Goal: Participate in discussion: Engage in conversation with other users on a specific topic

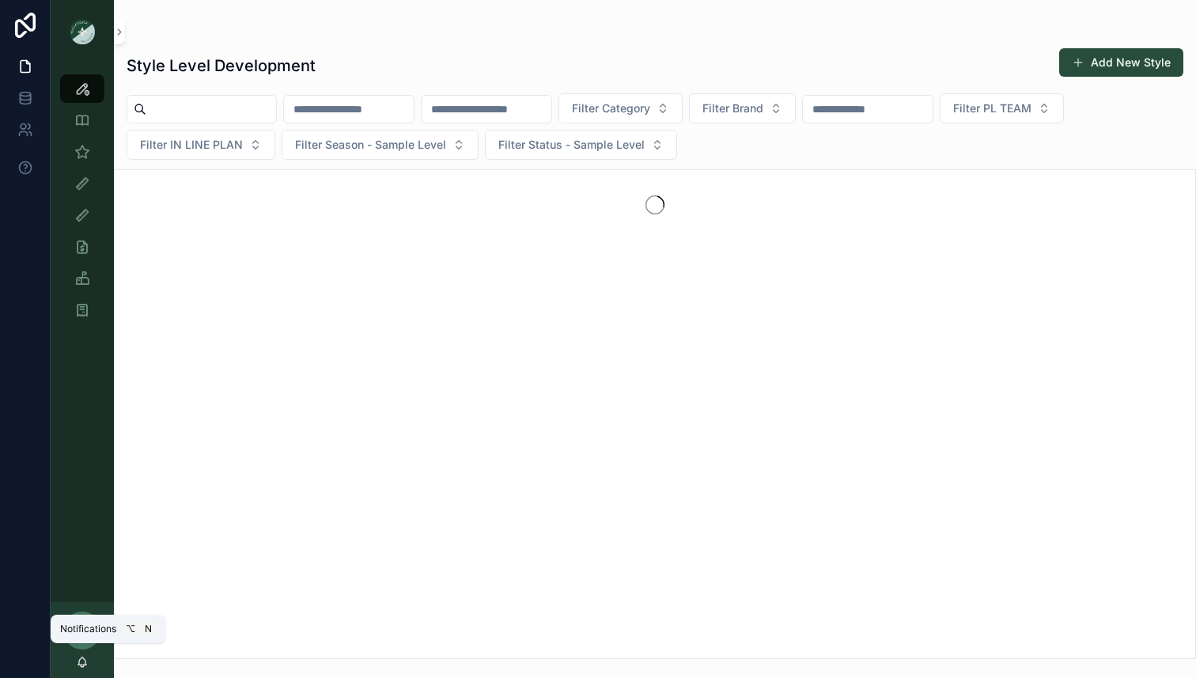
click at [83, 665] on icon "scrollable content" at bounding box center [82, 665] width 3 height 2
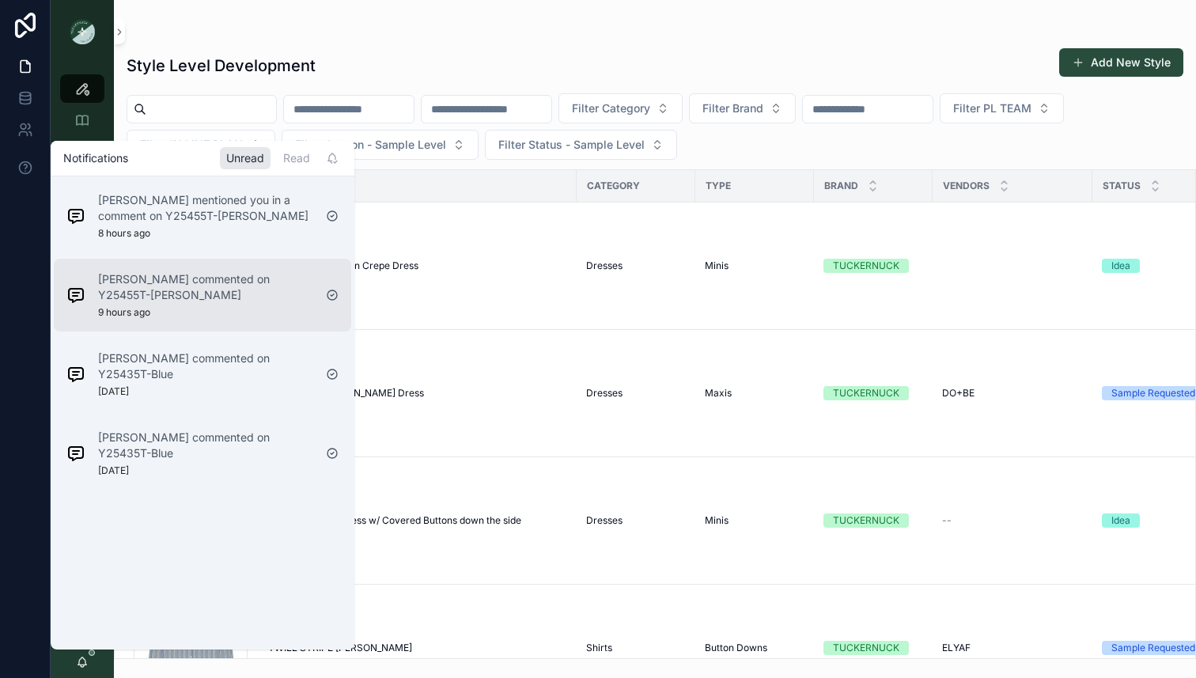
click at [191, 311] on div "[PERSON_NAME] commented on Y25455T-[PERSON_NAME] 9 hours ago" at bounding box center [205, 294] width 215 height 47
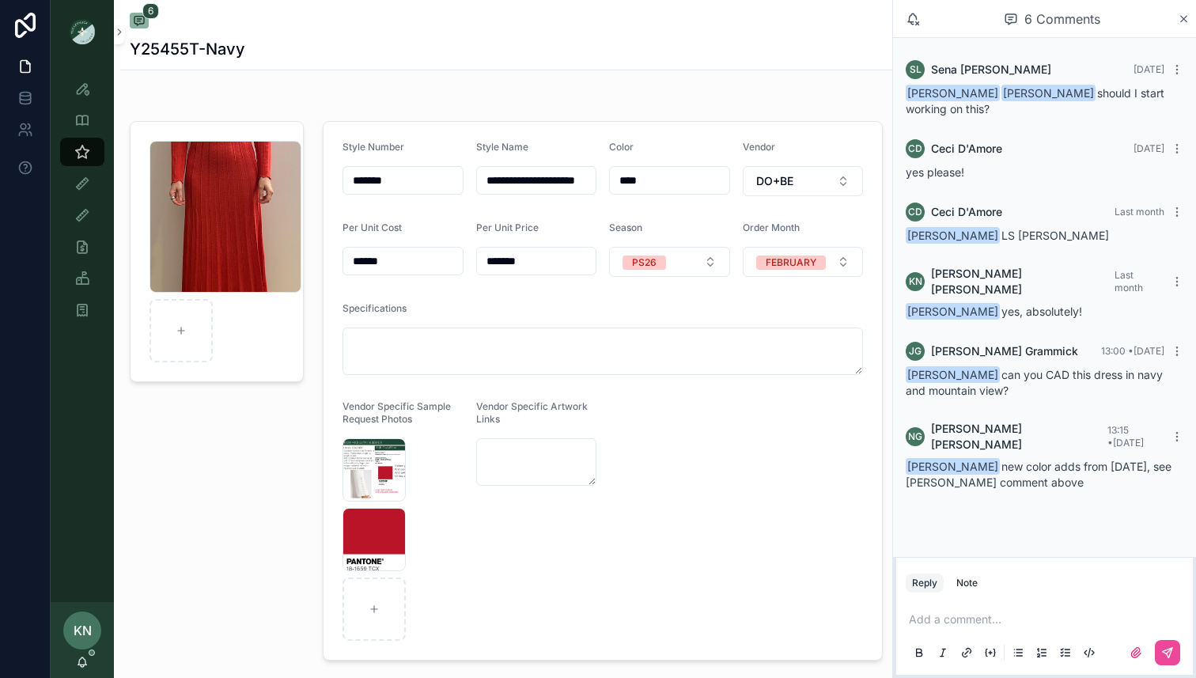
scroll to position [16, 0]
click at [371, 490] on span "Screenshot-2025-08-25-at-4.30.30-PM" at bounding box center [364, 491] width 36 height 13
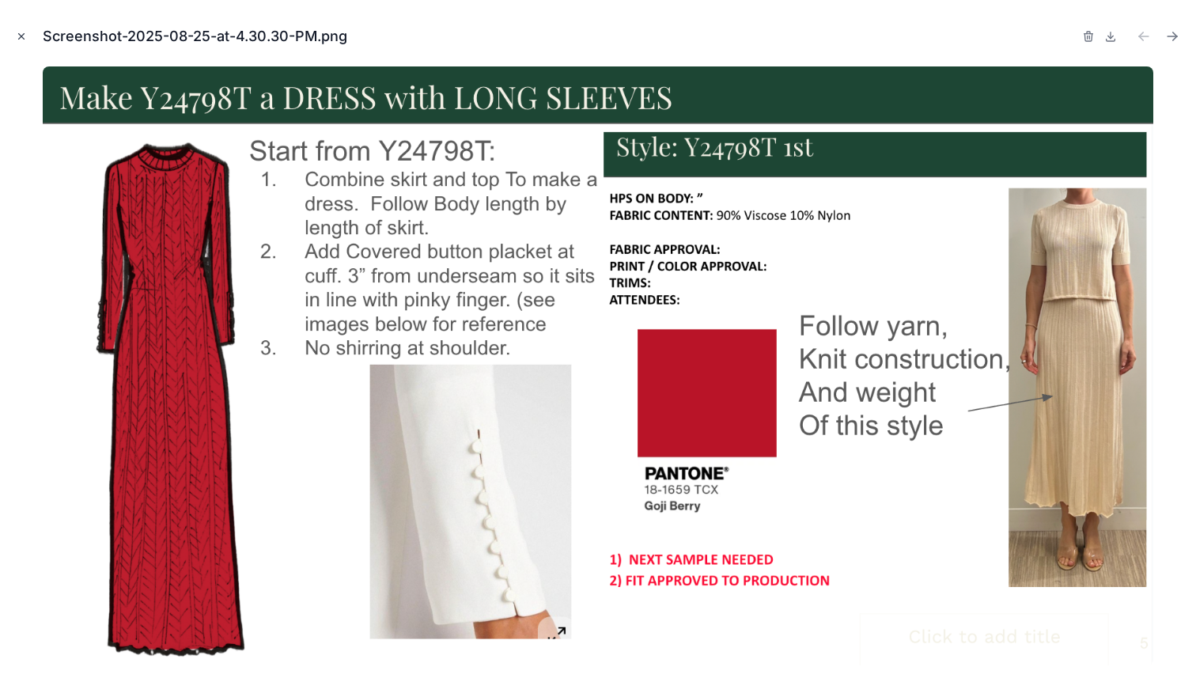
click at [20, 31] on icon "Close modal" at bounding box center [21, 36] width 11 height 11
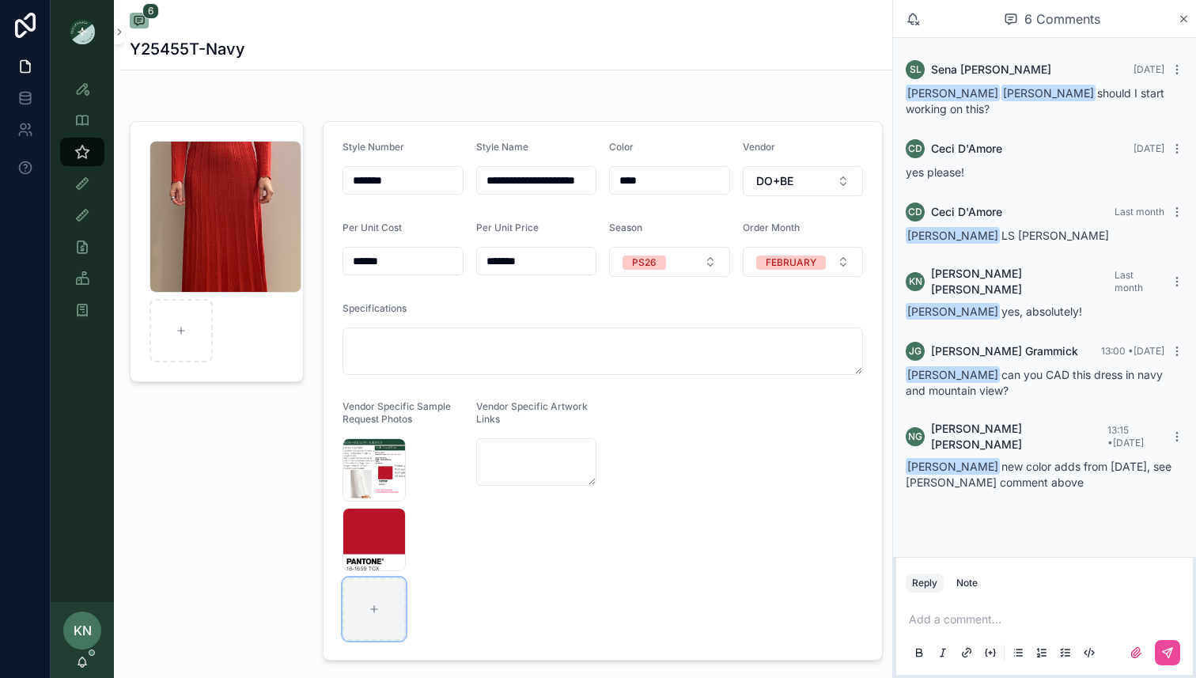
click at [382, 608] on div "scrollable content" at bounding box center [373, 608] width 63 height 63
type input "**********"
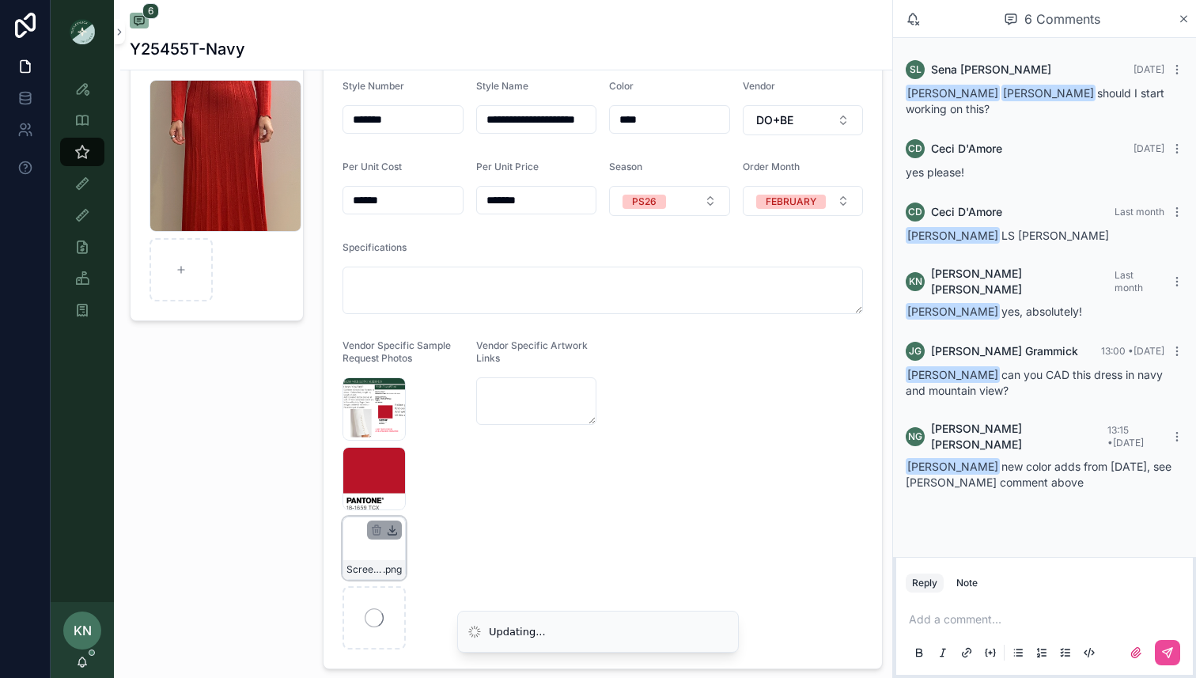
scroll to position [85, 0]
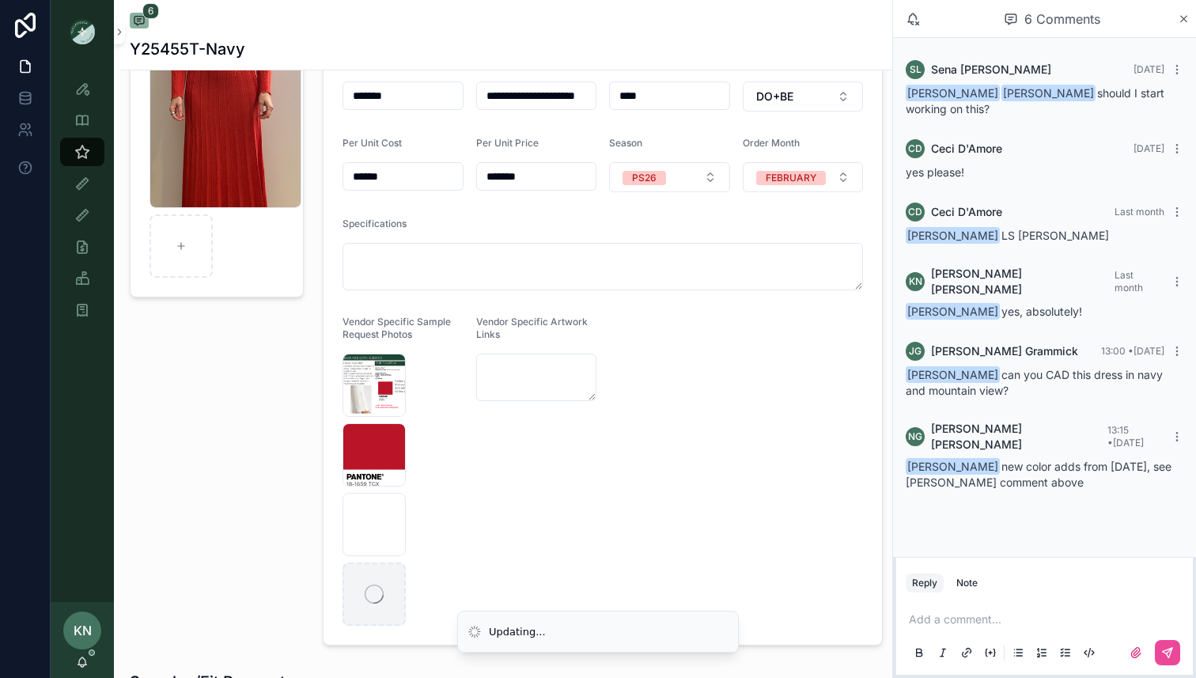
click at [380, 589] on icon "scrollable content" at bounding box center [374, 594] width 19 height 19
click at [470, 563] on form "**********" at bounding box center [603, 340] width 558 height 607
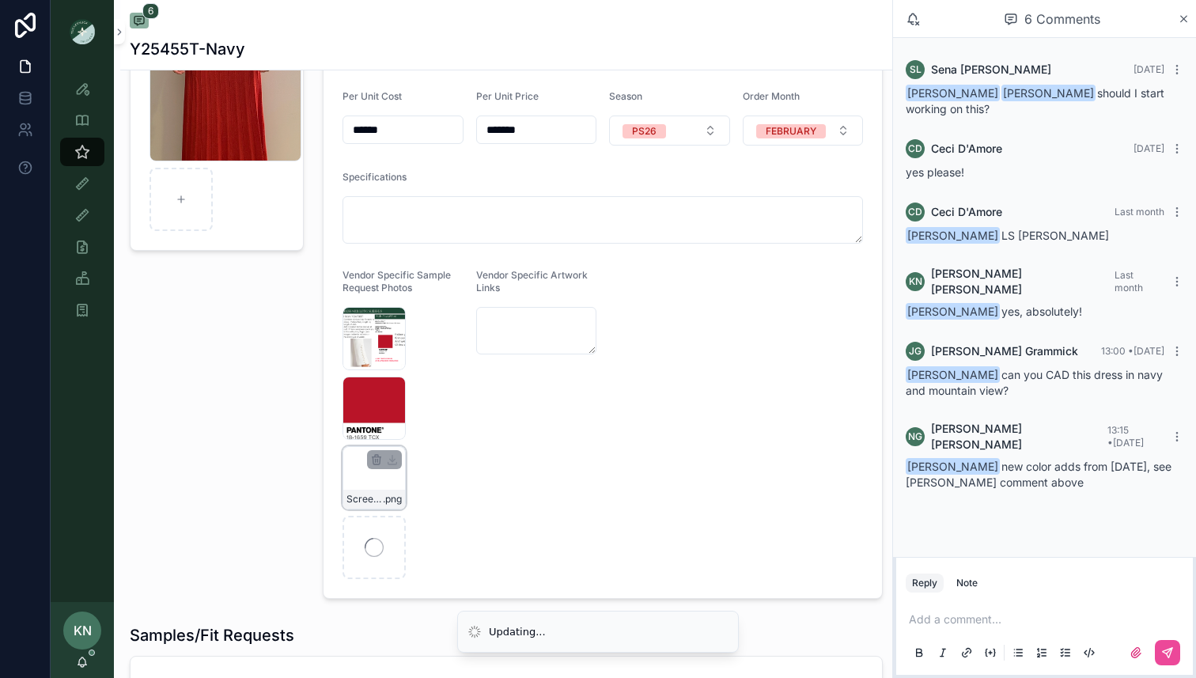
click at [392, 471] on div "Screenshot [DATE] 9.54.32 PM .png" at bounding box center [373, 477] width 63 height 63
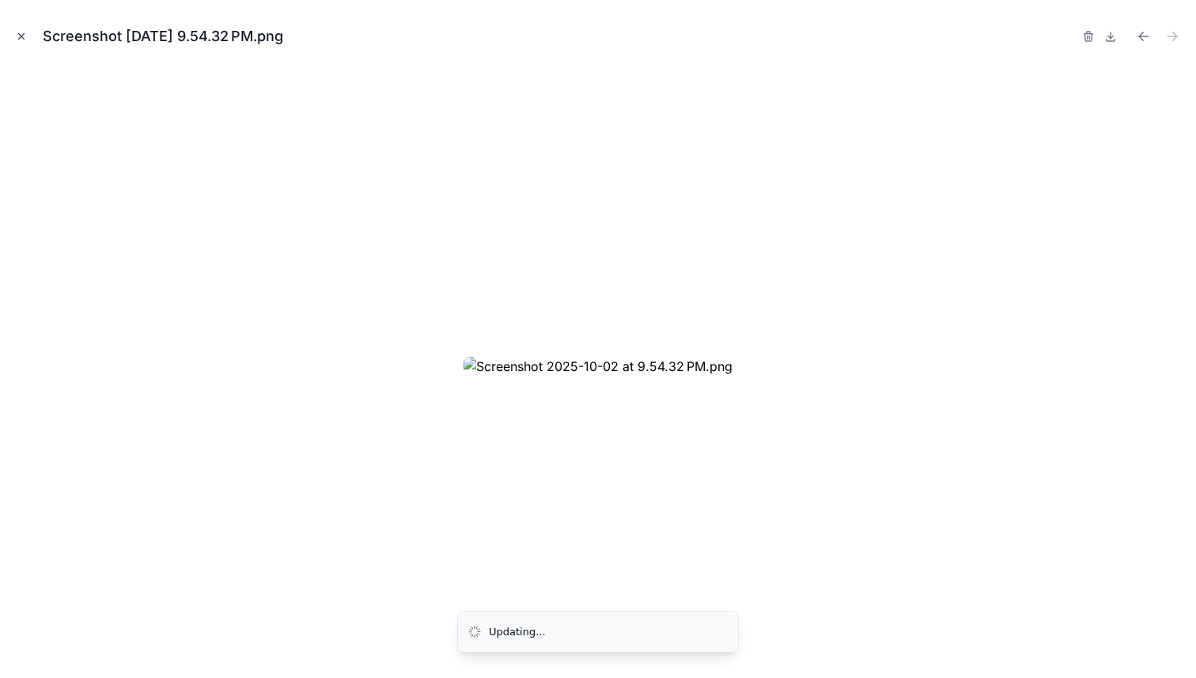
click at [26, 32] on icon "Close modal" at bounding box center [21, 36] width 11 height 11
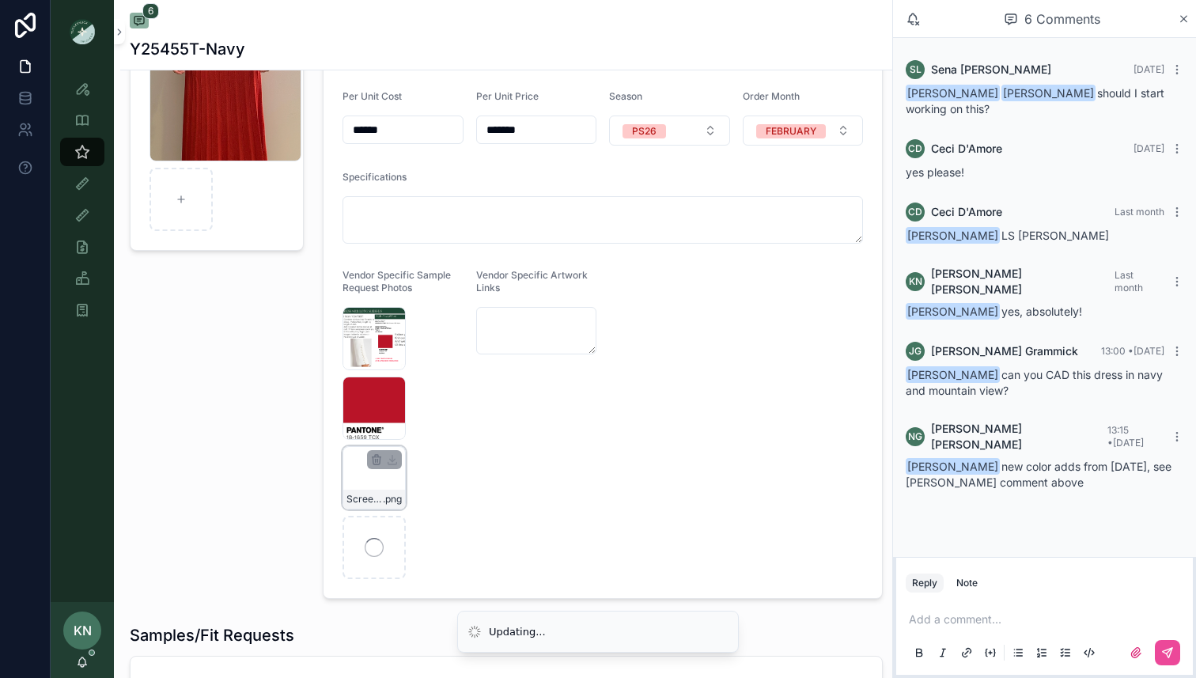
click at [380, 482] on div "Screenshot [DATE] 9.54.32 PM .png" at bounding box center [373, 477] width 63 height 63
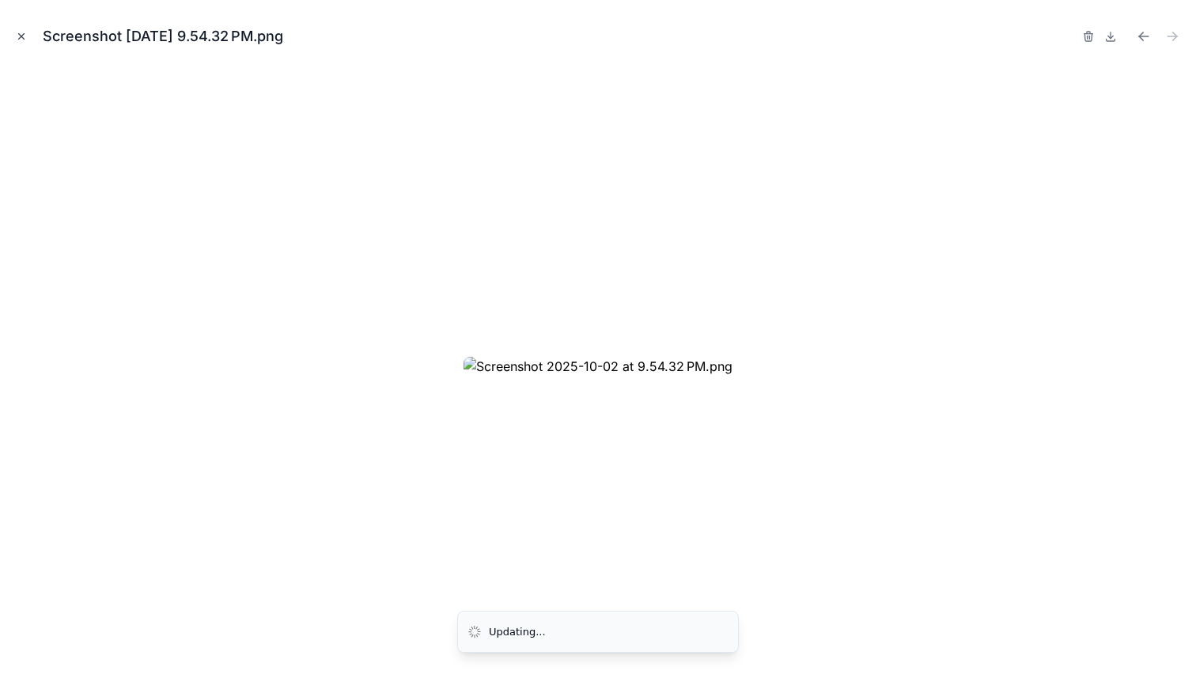
click at [21, 31] on icon "Close modal" at bounding box center [21, 36] width 11 height 11
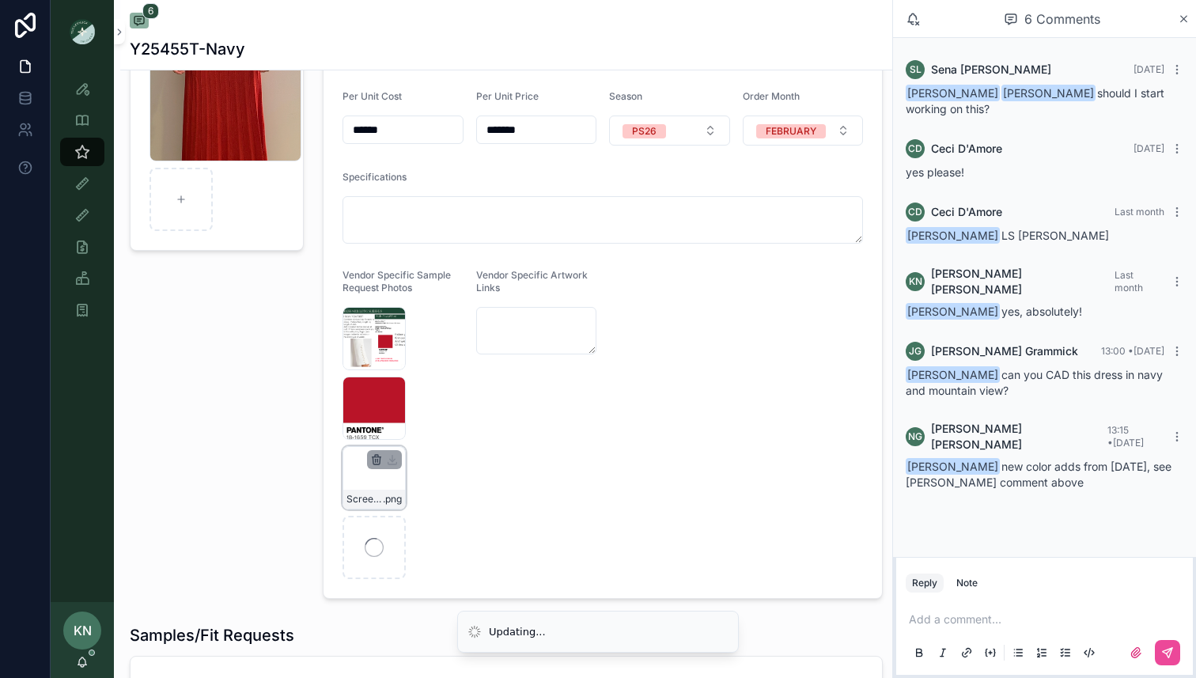
click at [380, 460] on icon "scrollable content" at bounding box center [376, 460] width 7 height 7
click at [411, 433] on icon "scrollable content" at bounding box center [409, 432] width 13 height 13
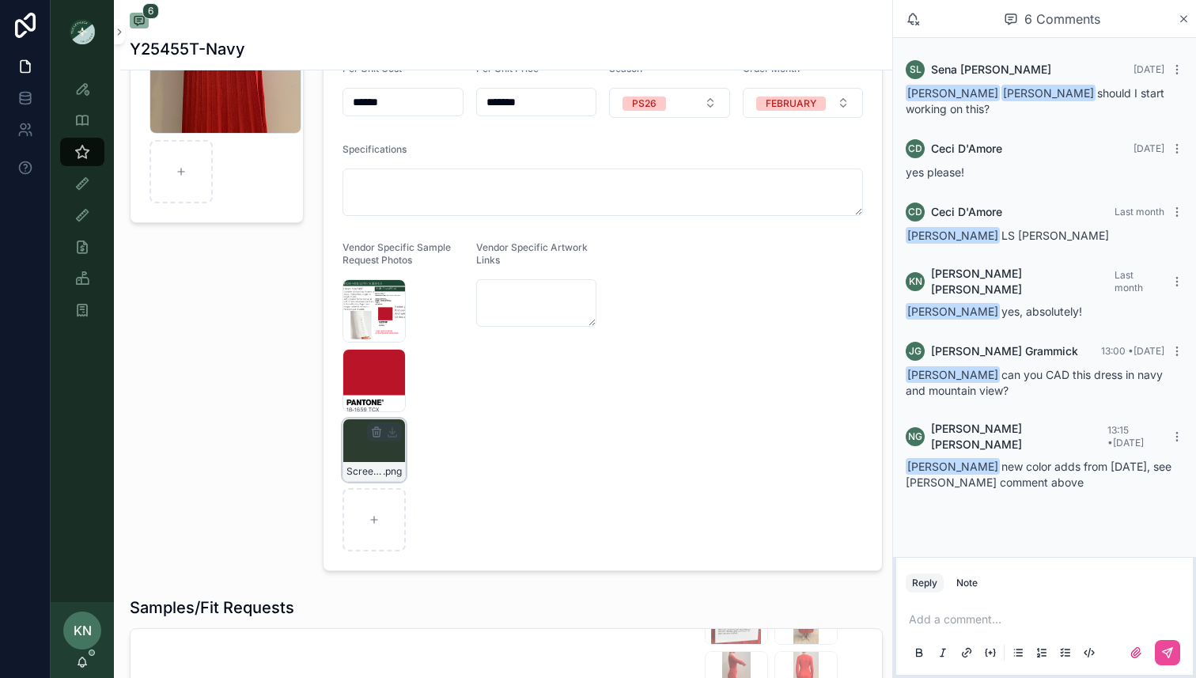
scroll to position [87, 0]
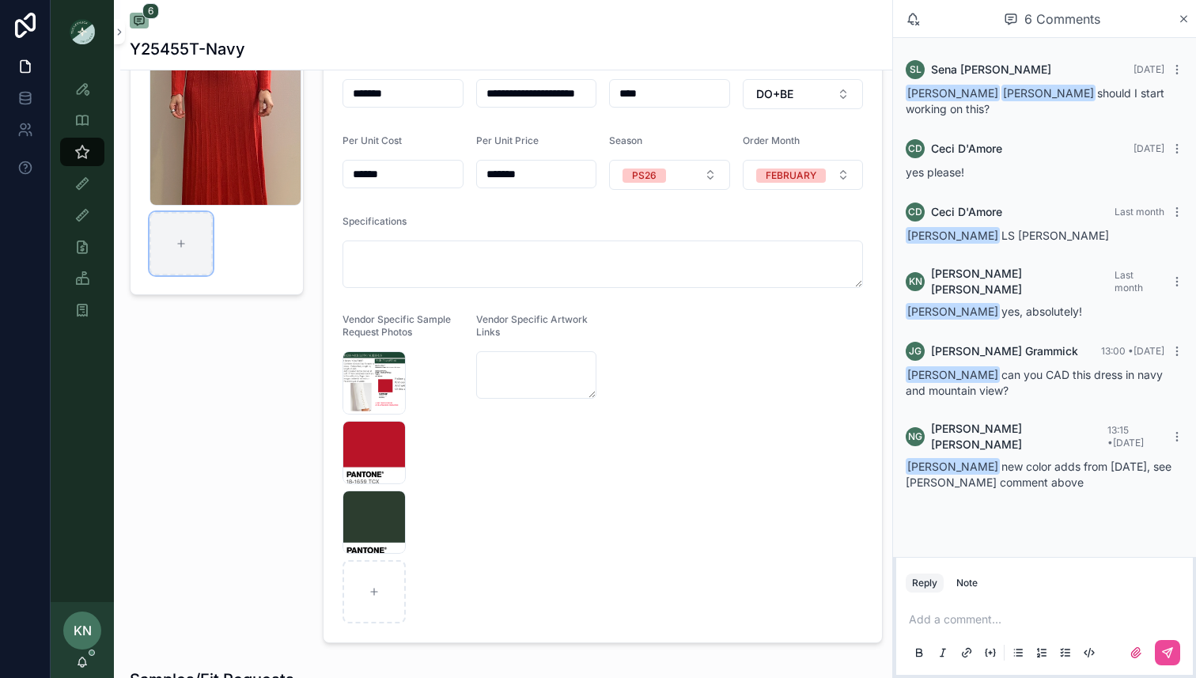
click at [180, 244] on icon "scrollable content" at bounding box center [181, 243] width 11 height 11
type input "**********"
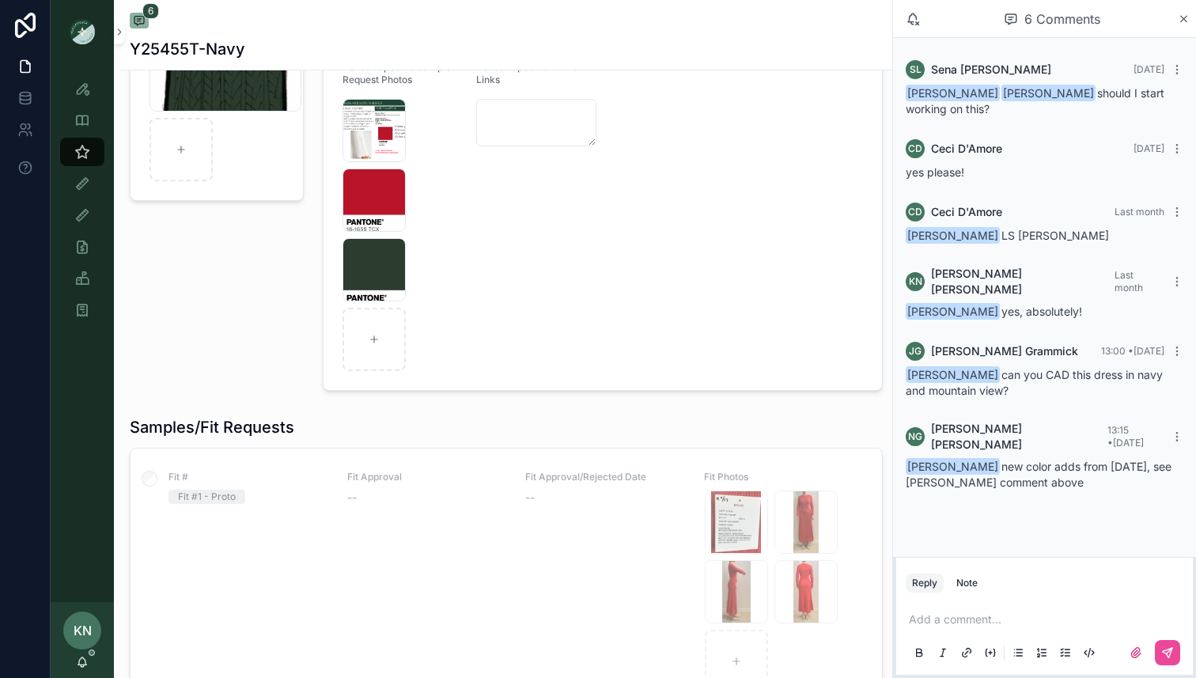
scroll to position [331, 0]
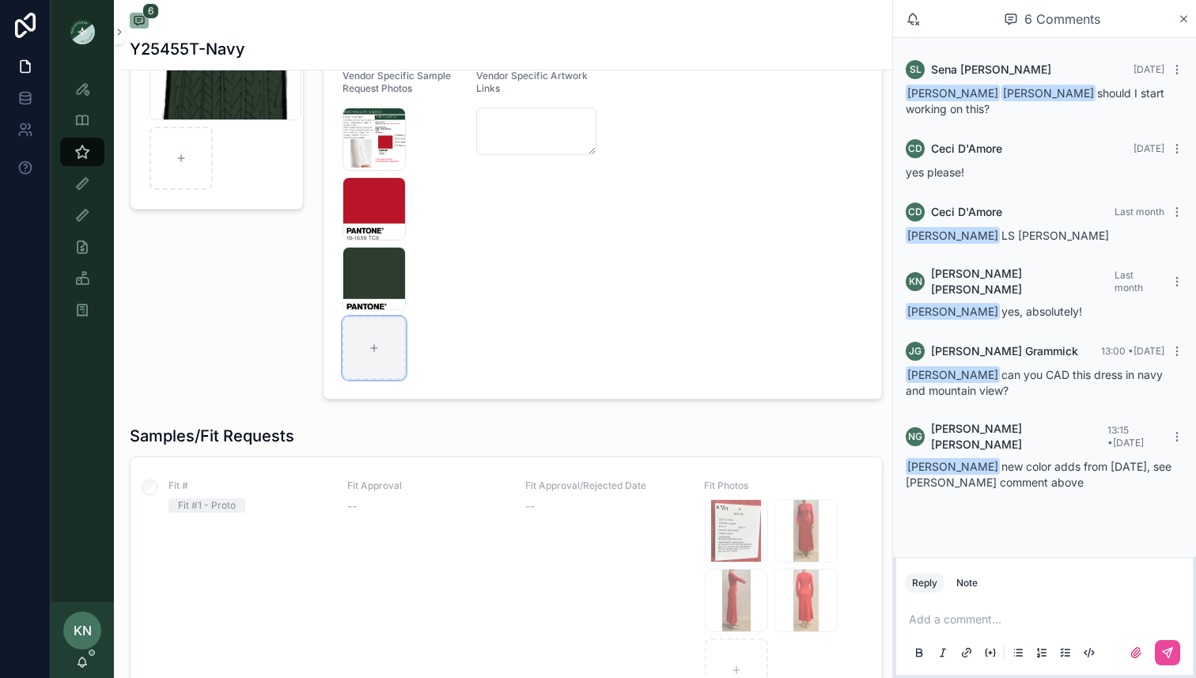
click at [365, 350] on div "scrollable content" at bounding box center [373, 347] width 63 height 63
type input "**********"
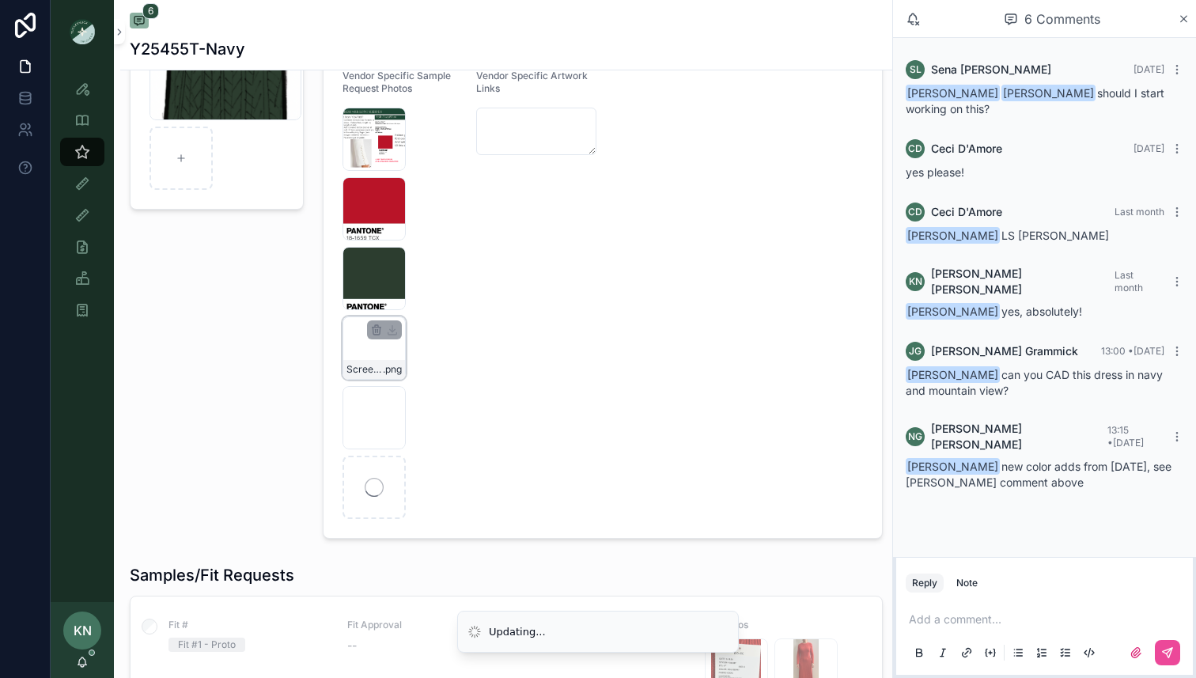
click at [374, 338] on div "scrollable content" at bounding box center [384, 329] width 35 height 19
click at [379, 334] on icon "scrollable content" at bounding box center [376, 330] width 13 height 13
click at [412, 300] on icon "scrollable content" at bounding box center [409, 302] width 13 height 13
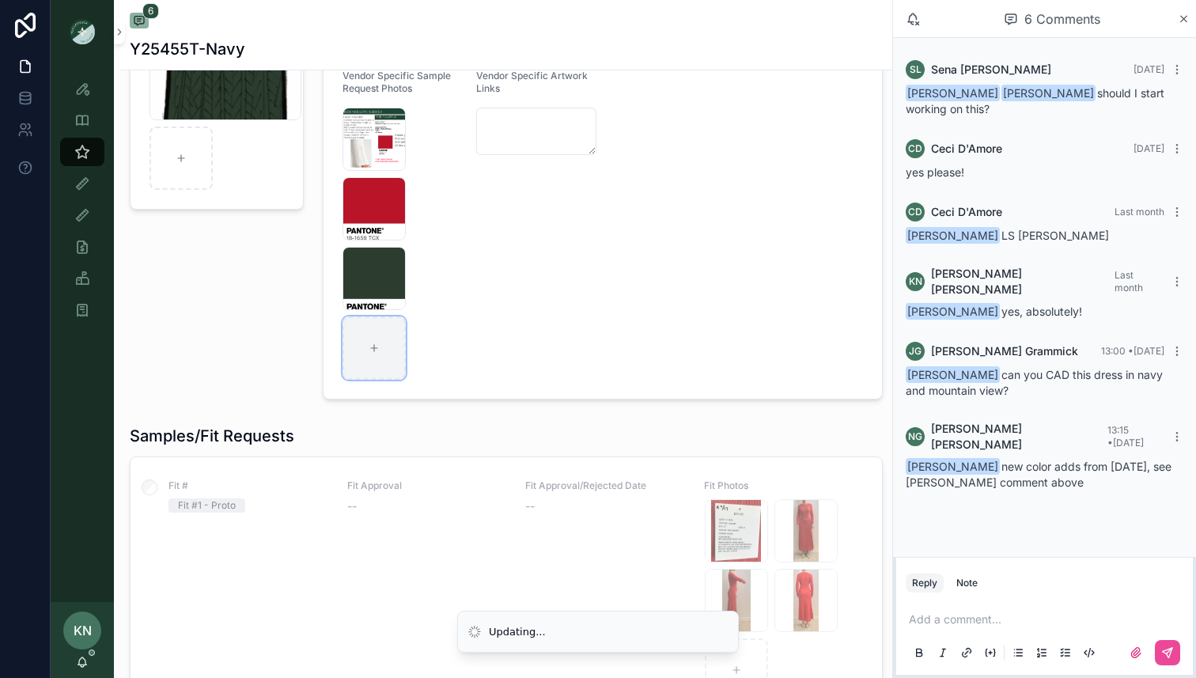
click at [373, 338] on div "scrollable content" at bounding box center [373, 347] width 63 height 63
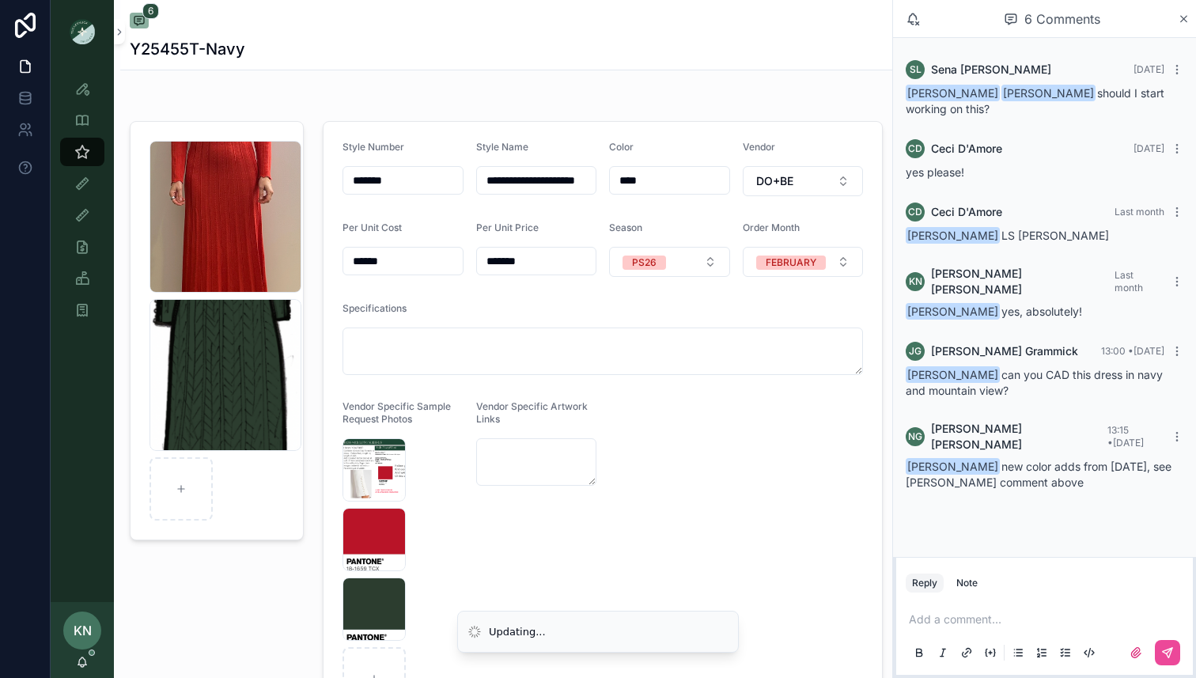
scroll to position [16, 0]
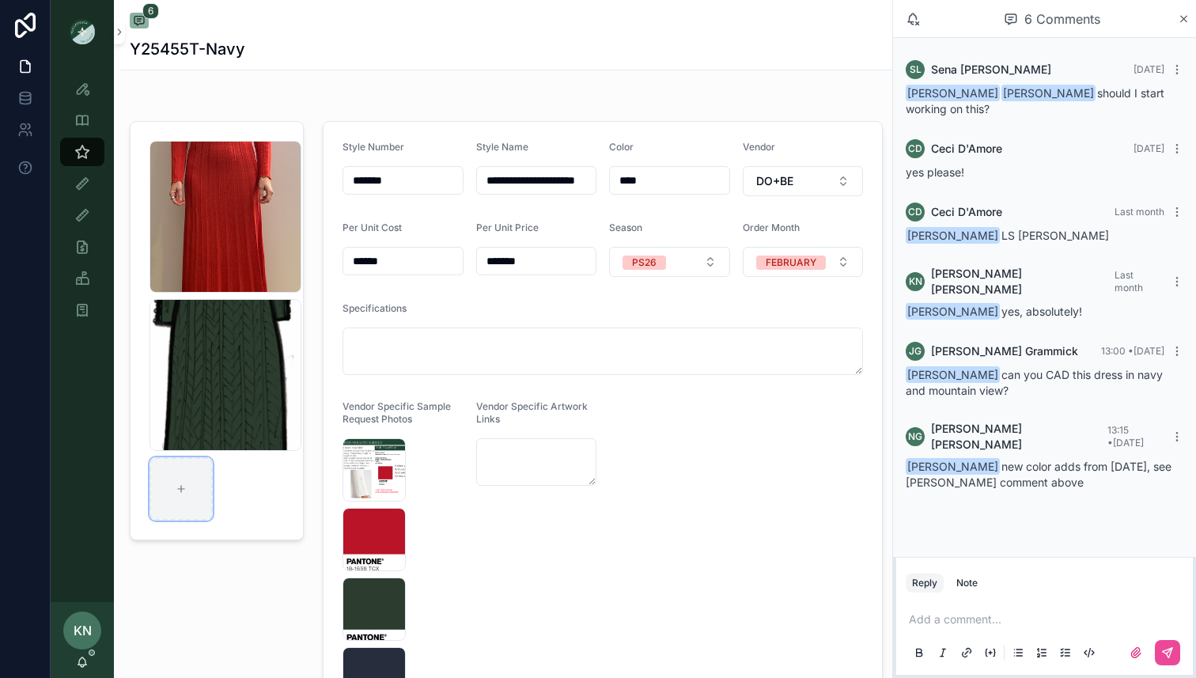
click at [176, 483] on icon "scrollable content" at bounding box center [181, 488] width 11 height 11
type input "**********"
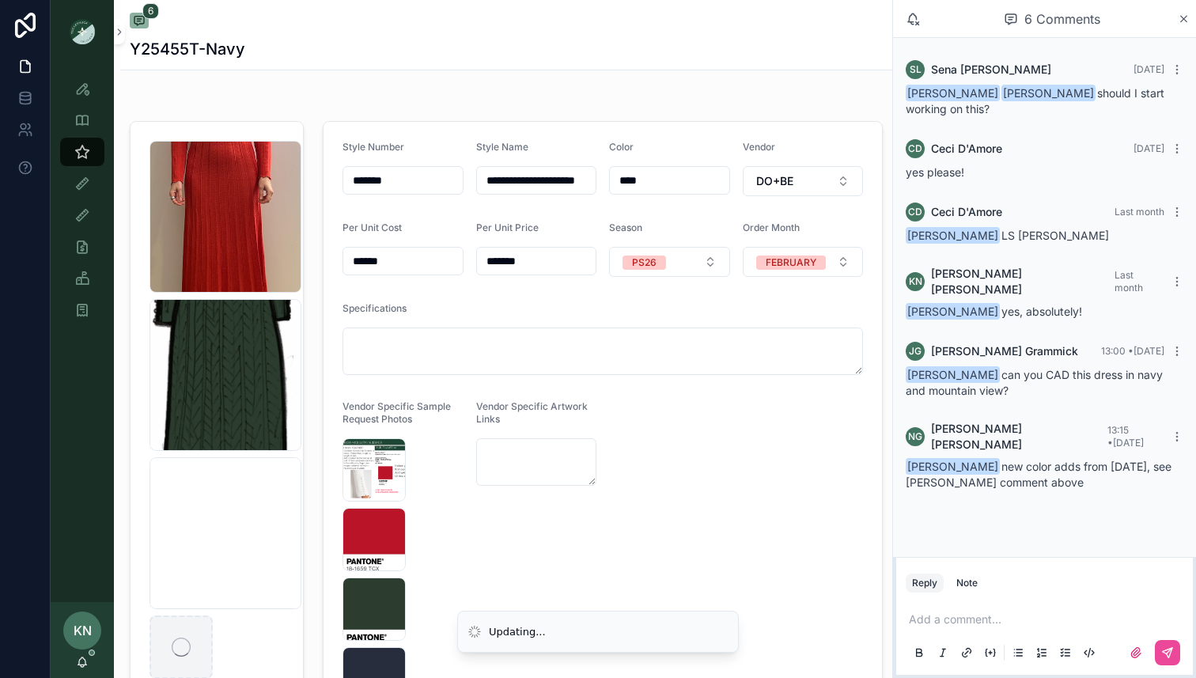
click at [989, 616] on p "scrollable content" at bounding box center [1048, 619] width 278 height 16
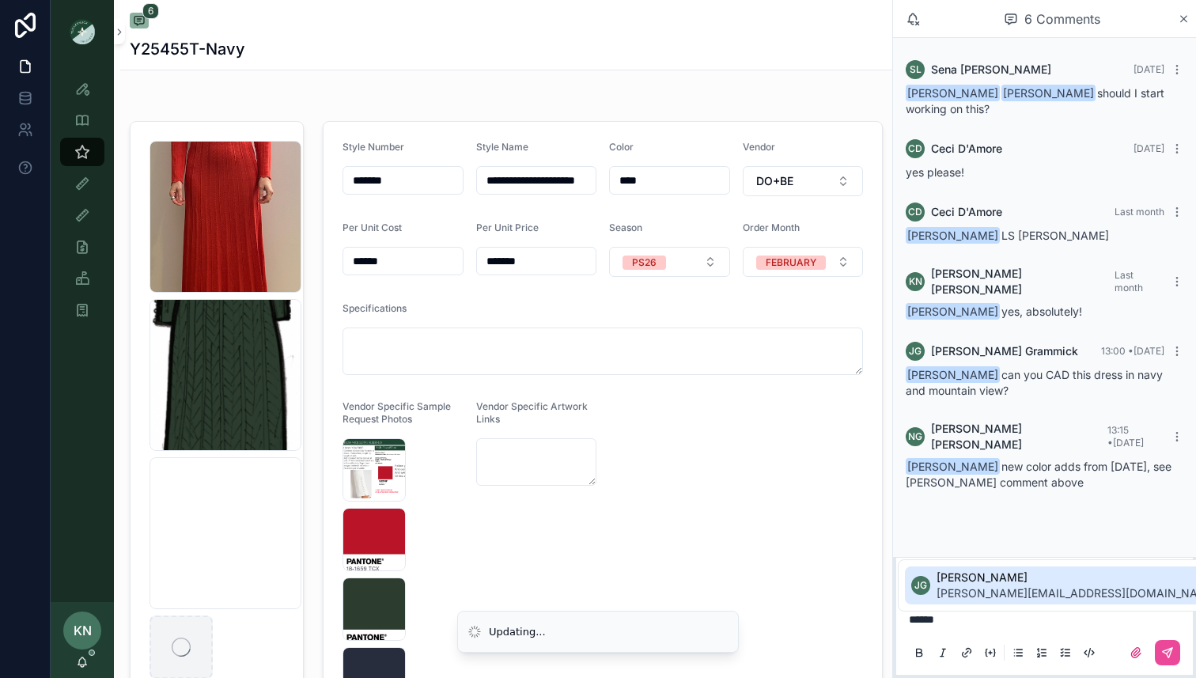
click at [1004, 594] on span "[PERSON_NAME][EMAIL_ADDRESS][DOMAIN_NAME]" at bounding box center [1078, 593] width 282 height 16
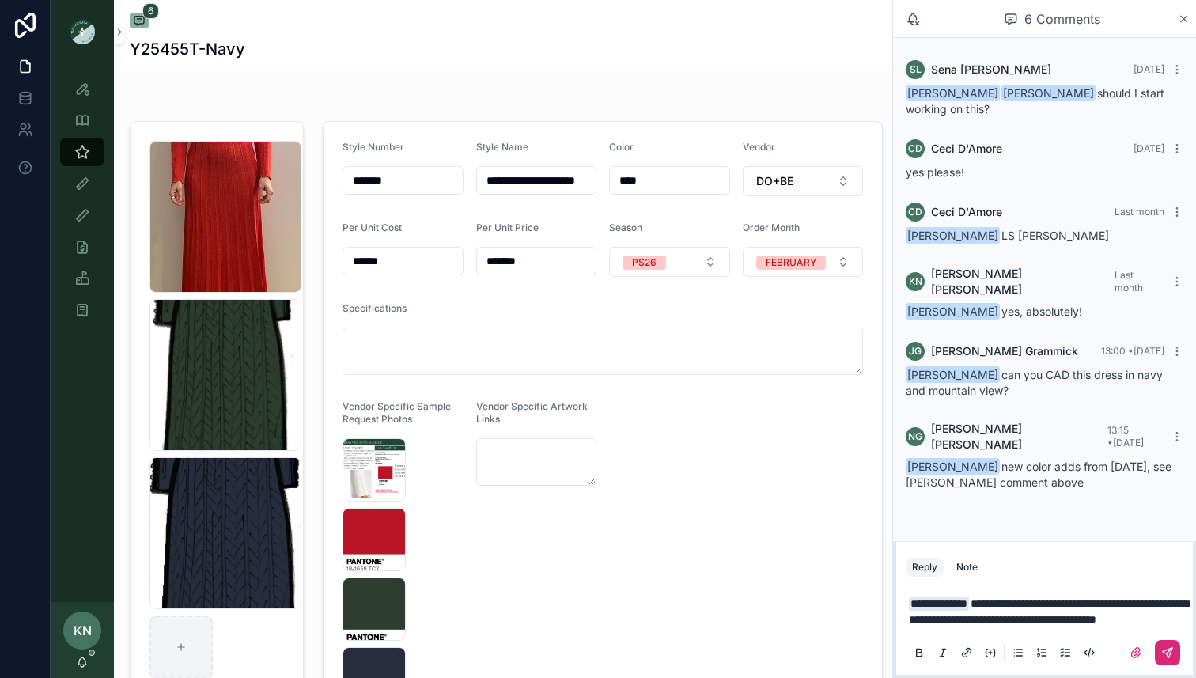
click at [1157, 647] on button "scrollable content" at bounding box center [1167, 652] width 25 height 25
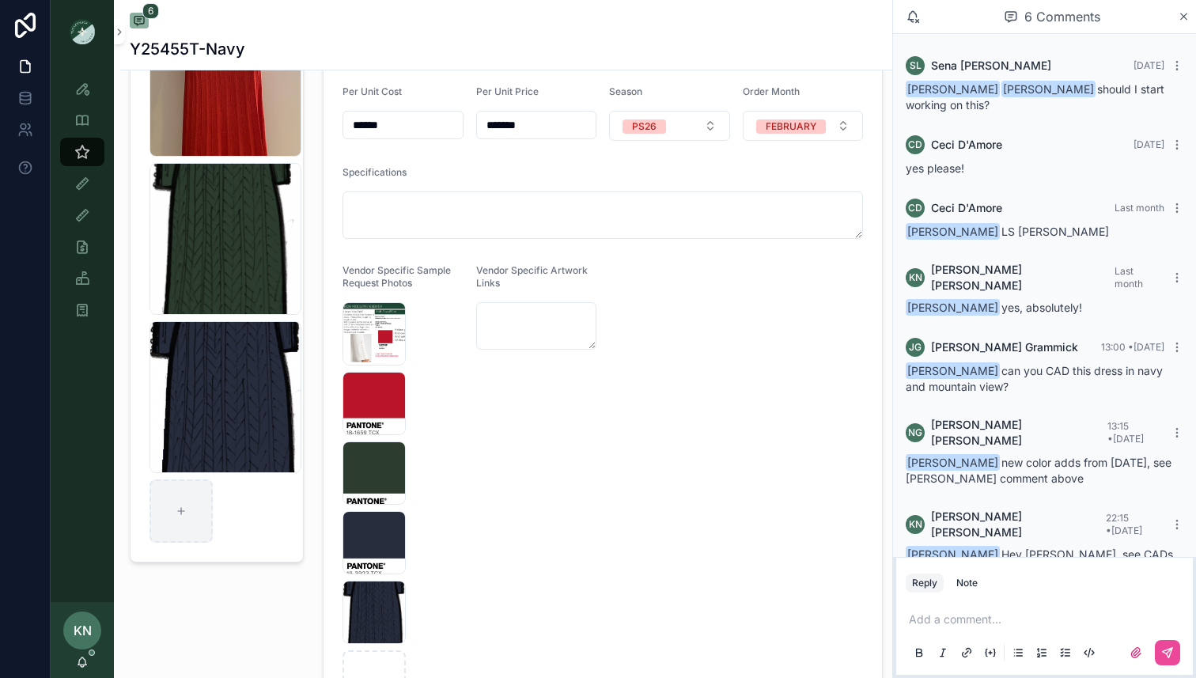
scroll to position [140, 0]
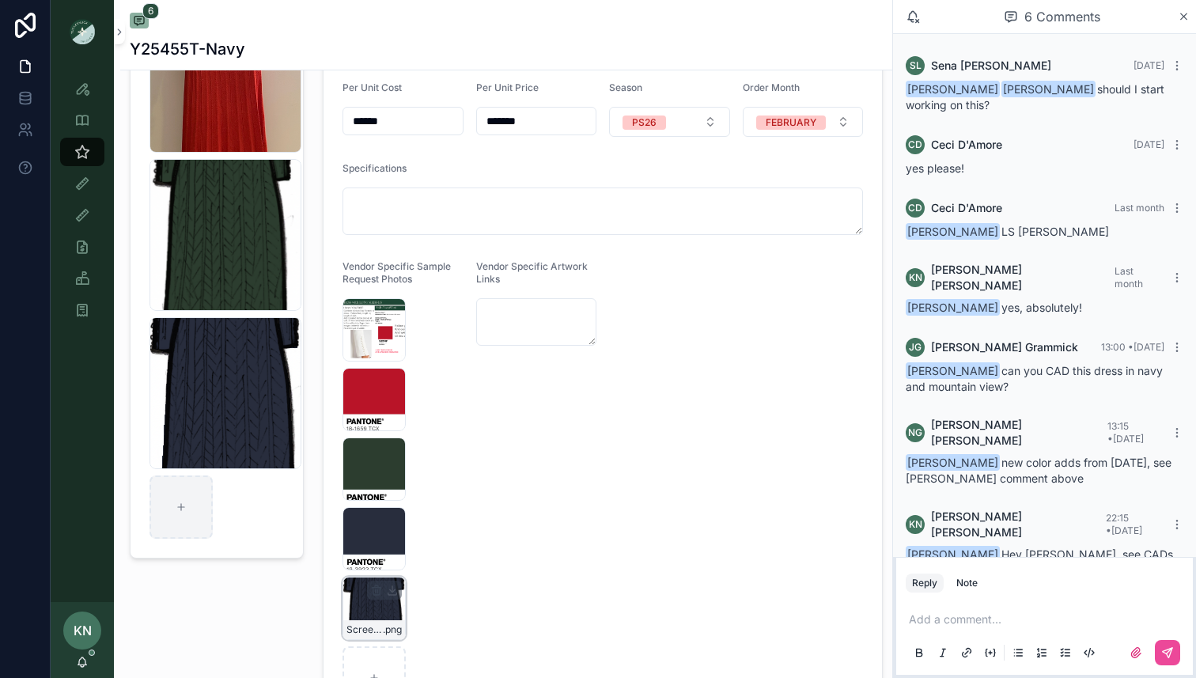
click at [377, 595] on icon "scrollable content" at bounding box center [376, 591] width 7 height 7
click at [408, 566] on icon "scrollable content" at bounding box center [409, 562] width 13 height 13
click at [259, 258] on div "Screenshot-2025-10-02-at-10.10.09-PM .png" at bounding box center [225, 235] width 152 height 152
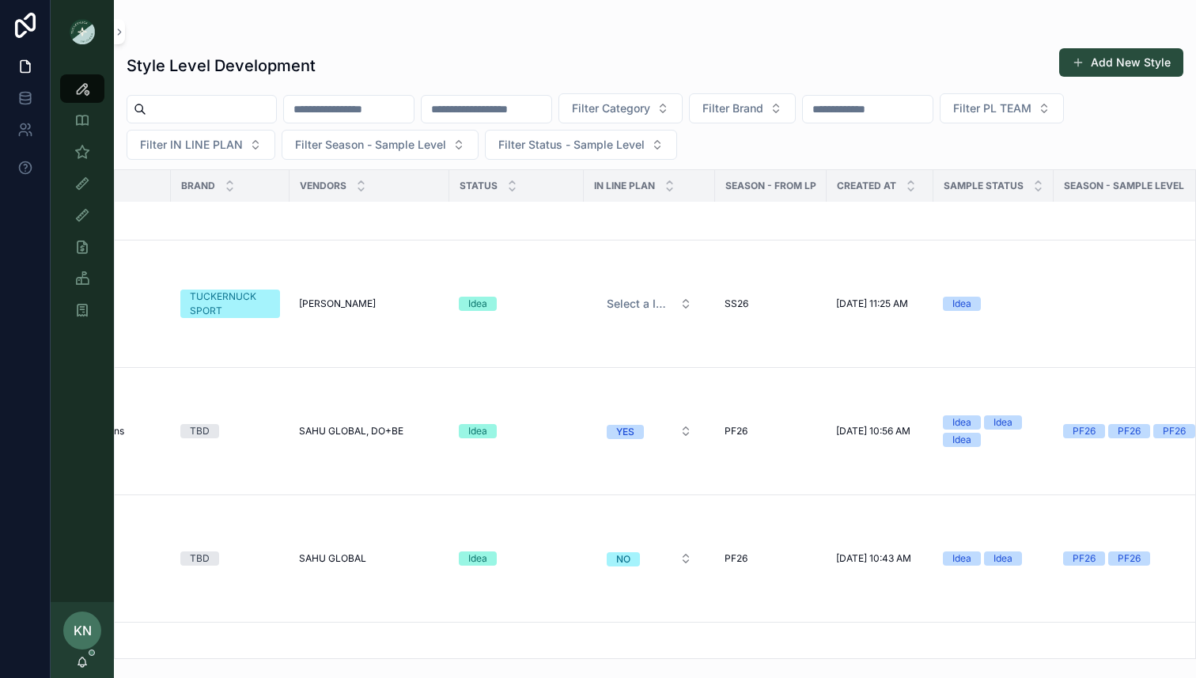
scroll to position [1363, 0]
